Goal: Use online tool/utility: Use online tool/utility

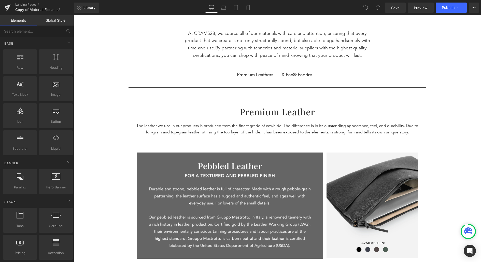
scroll to position [198, 0]
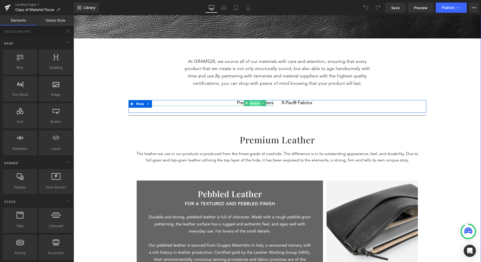
click at [250, 102] on span "Button" at bounding box center [255, 103] width 12 height 6
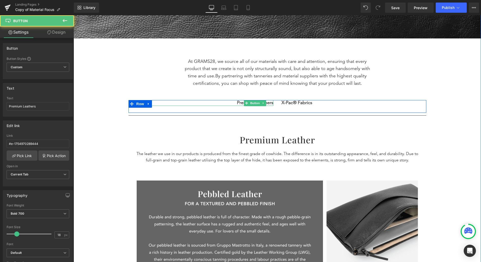
click at [234, 104] on div "Premium Leathers" at bounding box center [203, 103] width 141 height 6
click at [238, 104] on span "Premium Leathers" at bounding box center [255, 103] width 36 height 6
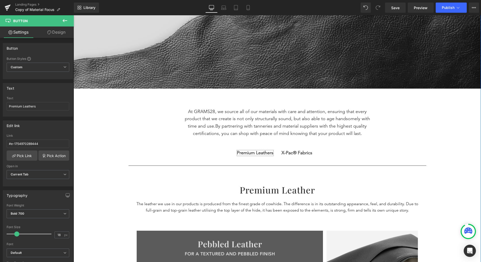
scroll to position [133, 0]
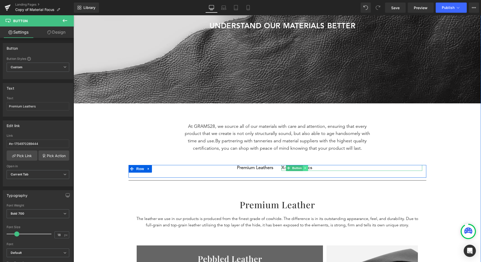
click at [303, 166] on link at bounding box center [305, 168] width 5 height 6
click at [322, 165] on div at bounding box center [278, 165] width 298 height 1
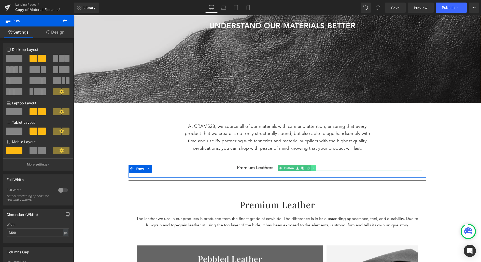
click at [315, 167] on icon at bounding box center [313, 167] width 3 height 3
click at [312, 166] on span "X-Pac® Fabrics" at bounding box center [297, 168] width 31 height 6
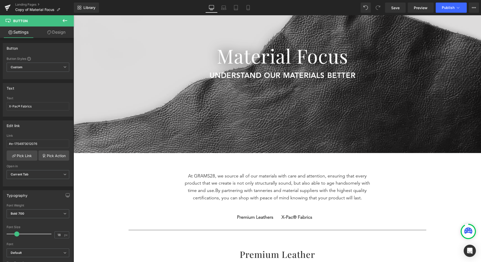
scroll to position [0, 0]
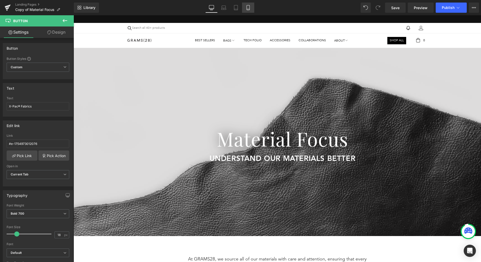
click at [248, 5] on icon at bounding box center [248, 7] width 3 height 5
type input "2000"
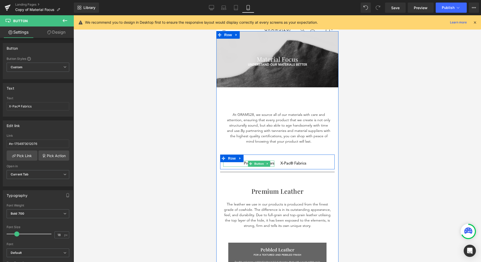
click at [246, 163] on span "Premium Leathers" at bounding box center [259, 164] width 31 height 6
click at [308, 163] on div "X-Pac® Fabrics" at bounding box center [305, 164] width 51 height 6
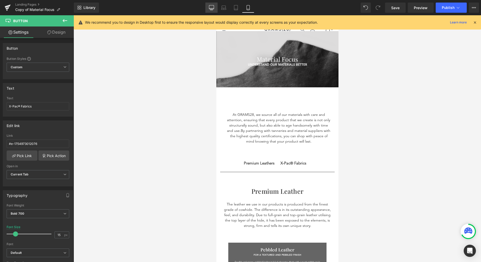
click at [209, 9] on link "Desktop" at bounding box center [211, 8] width 12 height 10
type input "18"
type input "2000"
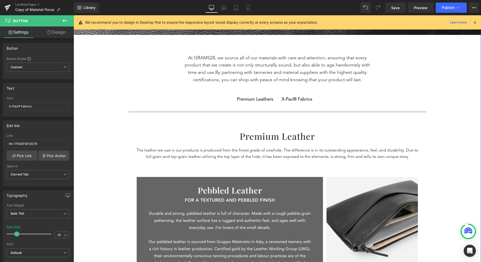
scroll to position [358, 0]
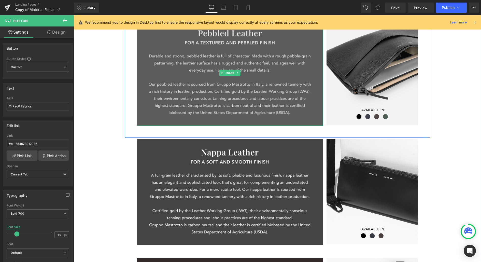
click at [163, 92] on img at bounding box center [230, 73] width 187 height 106
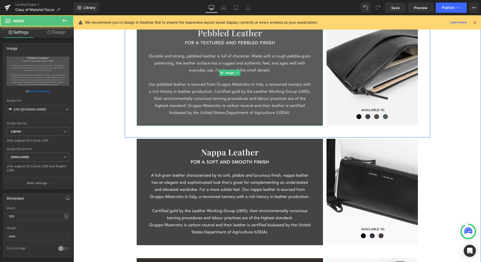
click at [158, 80] on img at bounding box center [230, 73] width 187 height 106
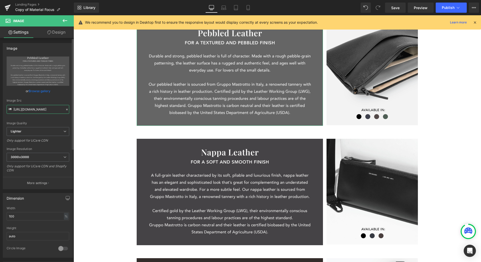
click at [47, 107] on input "[URL][DOMAIN_NAME]" at bounding box center [38, 109] width 63 height 9
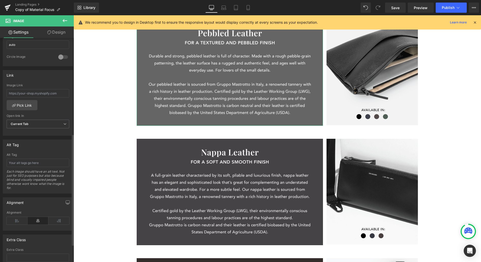
scroll to position [184, 0]
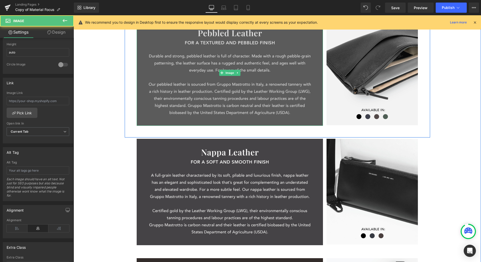
click at [161, 90] on img at bounding box center [230, 73] width 187 height 106
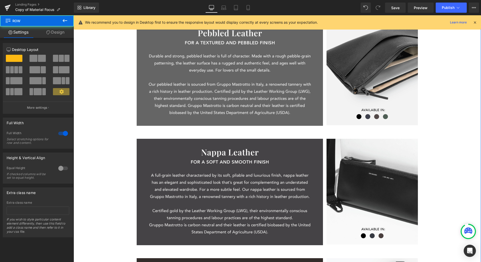
click at [109, 94] on div "Separator Material Focus Heading understand our materials better Text Block UND…" at bounding box center [278, 38] width 408 height 699
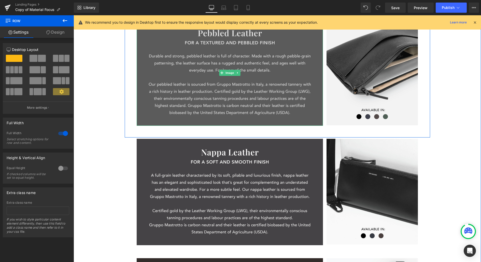
click at [160, 87] on img at bounding box center [230, 73] width 187 height 106
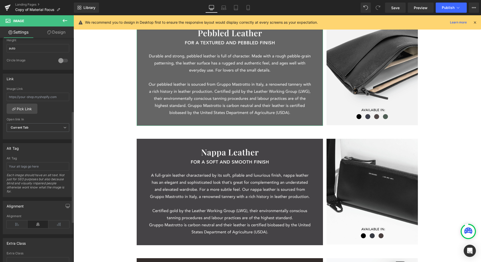
scroll to position [227, 0]
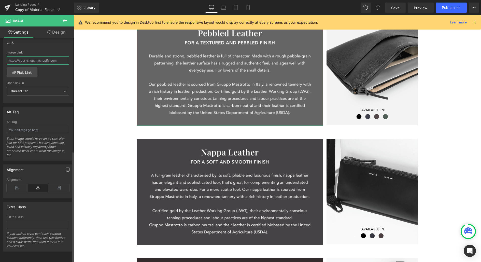
click at [55, 56] on input "text" at bounding box center [38, 60] width 63 height 8
click at [47, 56] on input "text" at bounding box center [38, 60] width 63 height 8
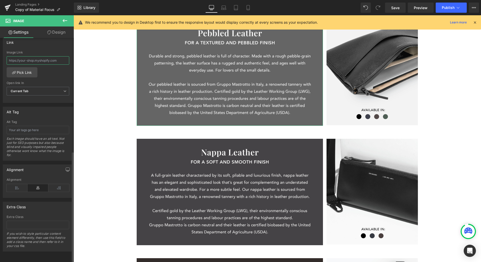
click at [47, 56] on input "text" at bounding box center [38, 60] width 63 height 8
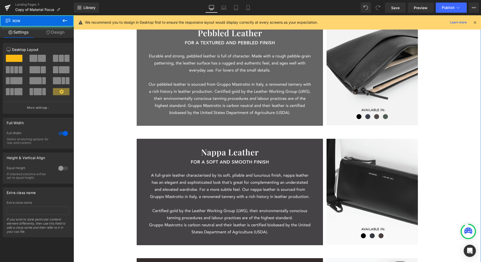
click at [124, 70] on div "Separator Material Focus Heading understand our materials better Text Block UND…" at bounding box center [278, 38] width 408 height 699
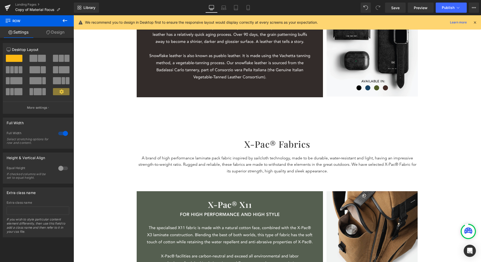
scroll to position [839, 0]
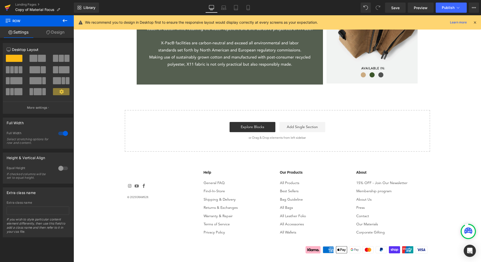
click at [7, 8] on icon at bounding box center [8, 8] width 4 height 2
